Goal: Task Accomplishment & Management: Manage account settings

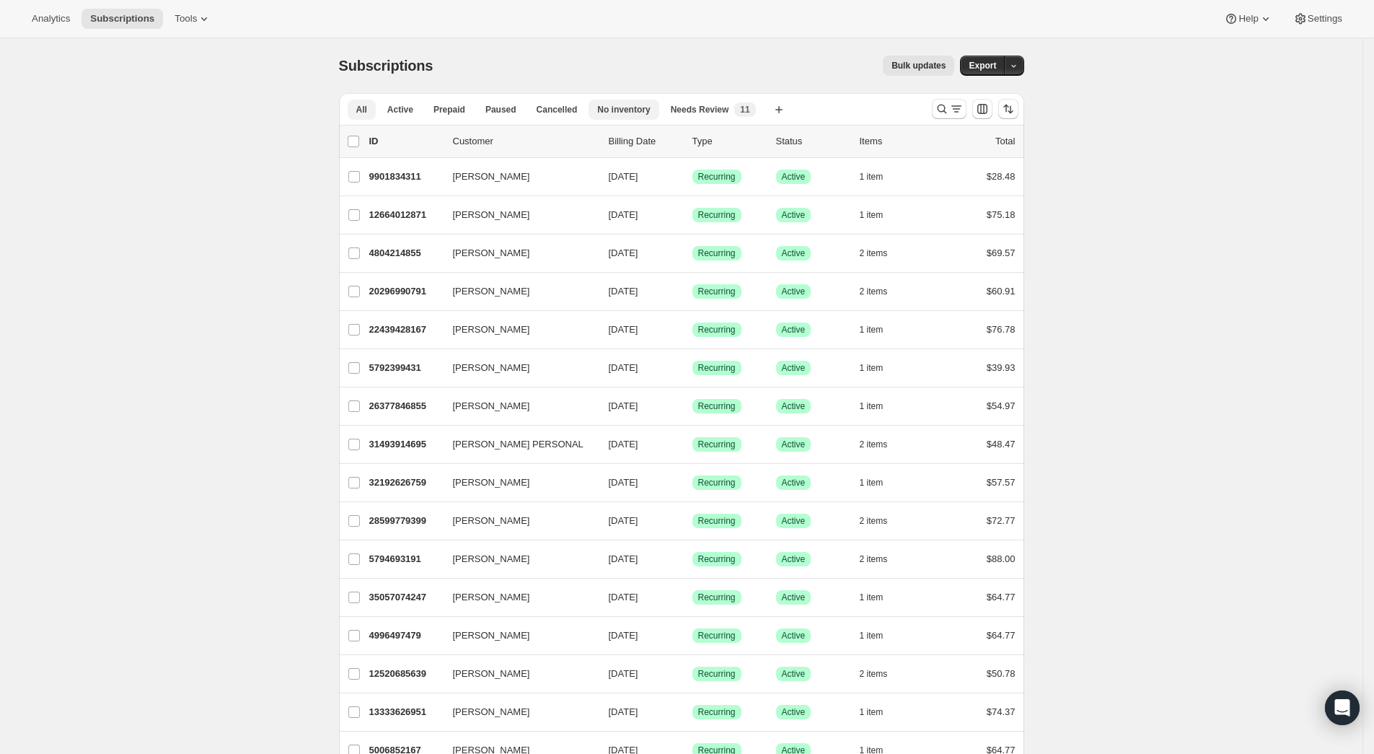
click at [613, 108] on span "No inventory" at bounding box center [623, 110] width 53 height 12
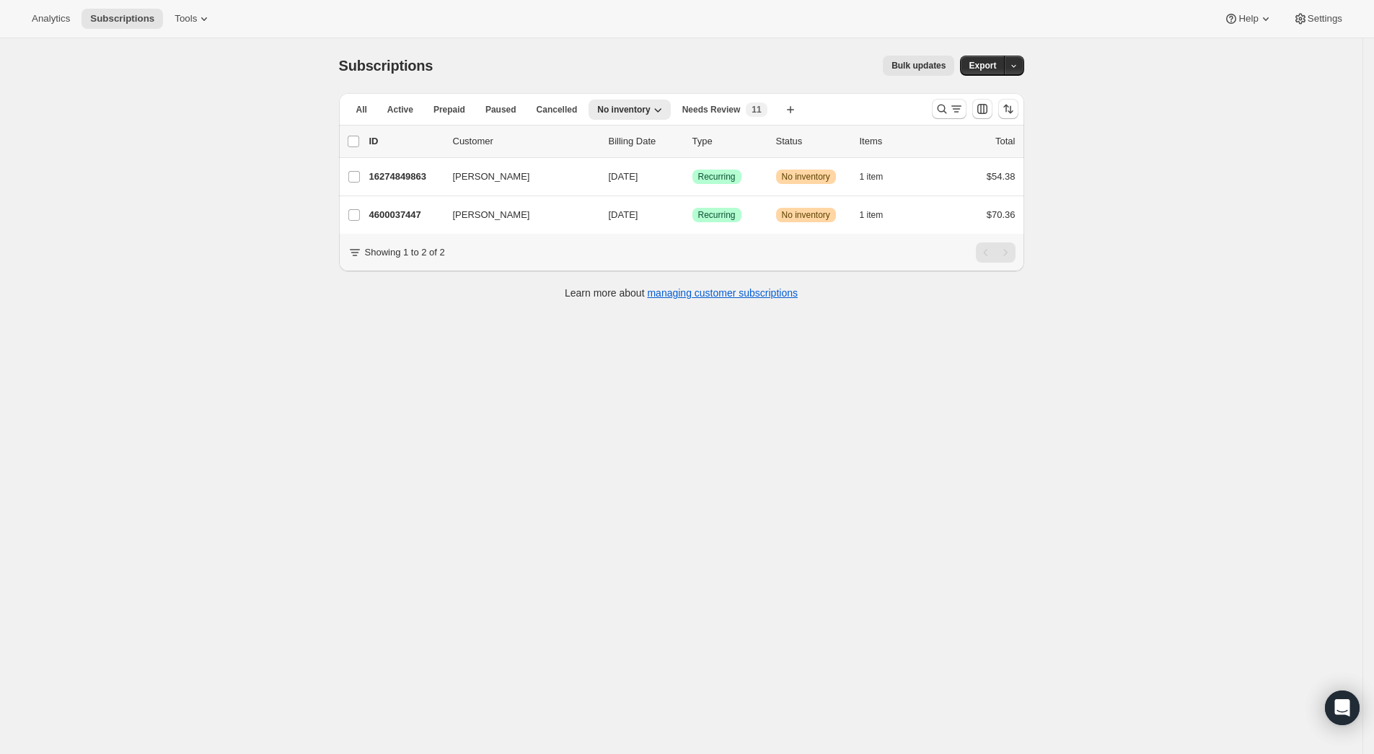
click at [1234, 268] on div "Subscriptions. This page is ready Subscriptions Bulk updates More actions Bulk …" at bounding box center [681, 415] width 1363 height 754
